Goal: Information Seeking & Learning: Learn about a topic

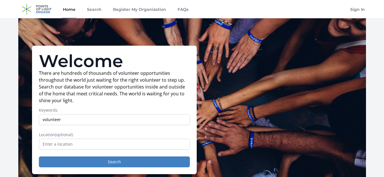
type input "volunteer"
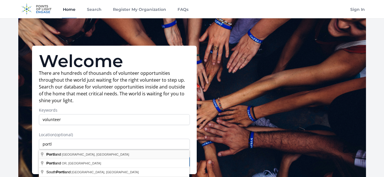
type input "Portland, ME, USA"
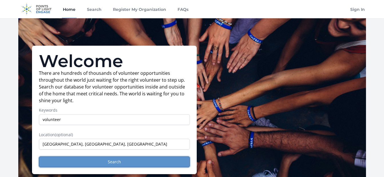
click at [75, 160] on button "Search" at bounding box center [114, 162] width 151 height 11
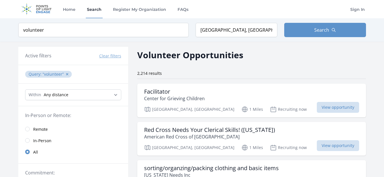
drag, startPoint x: 387, startPoint y: 55, endPoint x: 375, endPoint y: 20, distance: 36.8
click at [375, 20] on div "Keyword volunteer Location Portland, ME, USA Search" at bounding box center [192, 29] width 366 height 23
click at [337, 145] on span "View opportunity" at bounding box center [338, 146] width 42 height 11
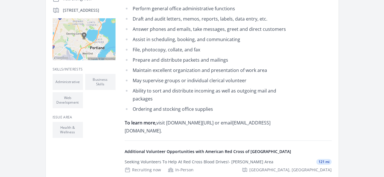
scroll to position [154, 0]
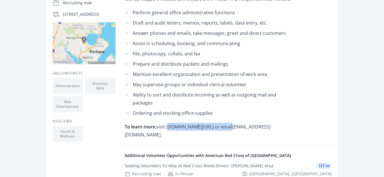
drag, startPoint x: 168, startPoint y: 135, endPoint x: 228, endPoint y: 130, distance: 60.6
click at [228, 130] on div "Office Assistant for Portland Red Cross Blood Donation Center Clerical support …" at bounding box center [208, 60] width 167 height 158
drag, startPoint x: 228, startPoint y: 130, endPoint x: 216, endPoint y: 137, distance: 14.8
